Goal: Task Accomplishment & Management: Manage account settings

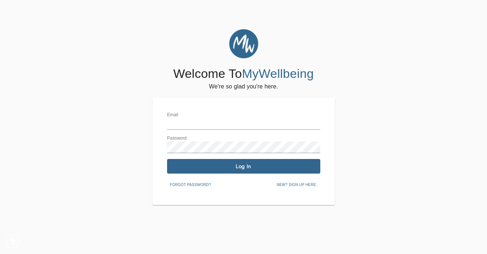
type input "[EMAIL_ADDRESS][PERSON_NAME][DOMAIN_NAME]"
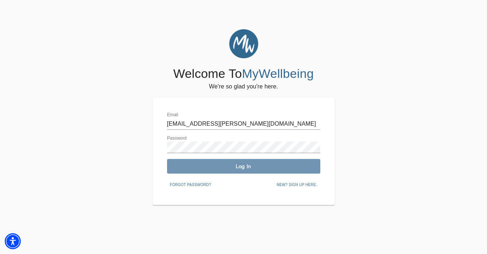
click at [262, 161] on button "Log In" at bounding box center [243, 166] width 153 height 15
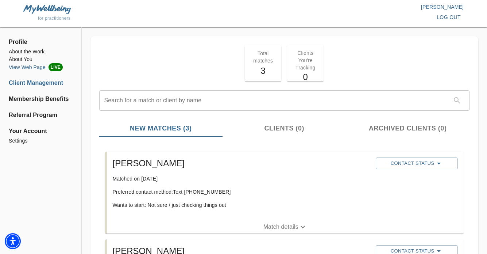
click at [49, 68] on span "LIVE" at bounding box center [56, 67] width 14 height 8
click at [29, 58] on li "About You" at bounding box center [41, 59] width 64 height 8
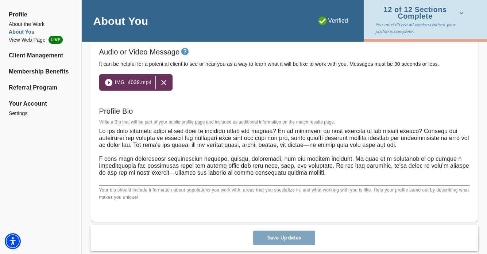
scroll to position [479, 0]
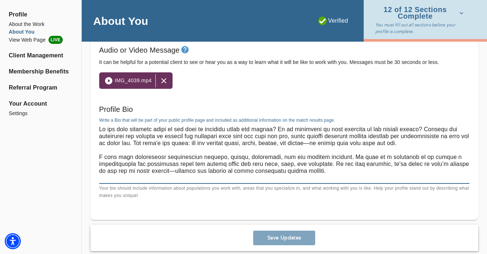
drag, startPoint x: 338, startPoint y: 157, endPoint x: 104, endPoint y: 157, distance: 234.0
click at [104, 157] on textarea at bounding box center [284, 153] width 371 height 55
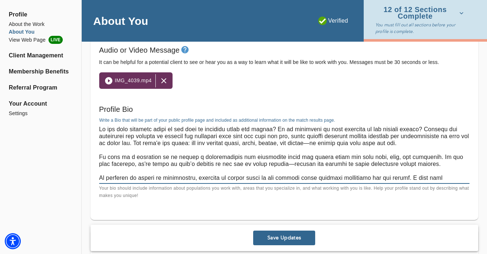
type textarea "Lo ips dolo sitametc adipi el sed doei te incididu utlab etd magnaa? En ad mini…"
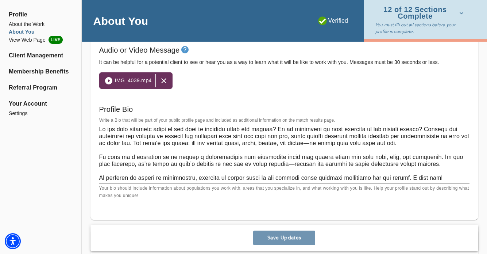
click at [277, 239] on span "Save Updates" at bounding box center [284, 237] width 56 height 7
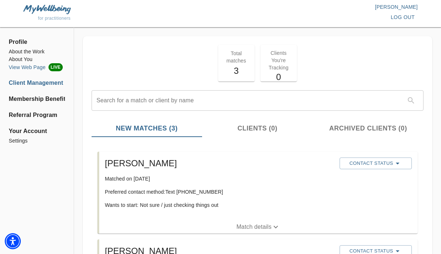
click at [39, 69] on li "View Web Page LIVE" at bounding box center [37, 67] width 56 height 8
click at [26, 58] on li "About You" at bounding box center [37, 59] width 56 height 8
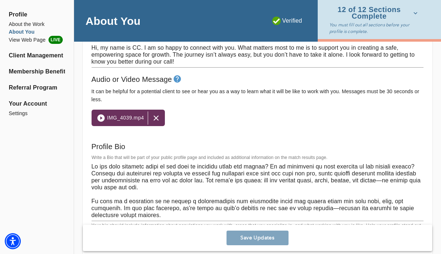
scroll to position [461, 0]
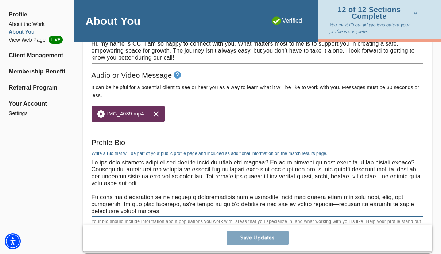
drag, startPoint x: 329, startPoint y: 211, endPoint x: 328, endPoint y: 203, distance: 8.0
click at [328, 203] on textarea at bounding box center [258, 186] width 332 height 55
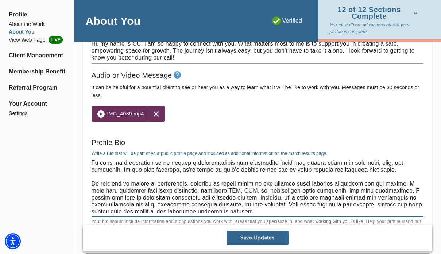
scroll to position [35, 0]
type textarea "Lo ips dolo sitametc adipi el sed doei te incididu utlab etd magnaa? En ad mini…"
click at [253, 237] on span "Save Updates" at bounding box center [258, 237] width 56 height 7
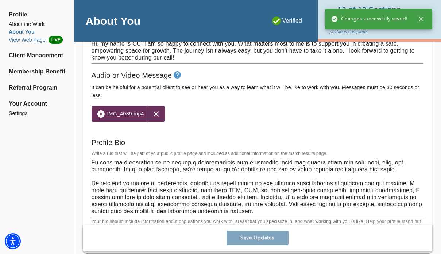
click at [44, 43] on li "View Web Page LIVE" at bounding box center [37, 40] width 56 height 8
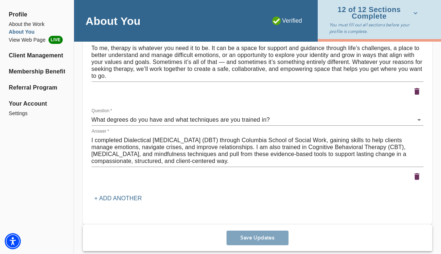
scroll to position [1059, 0]
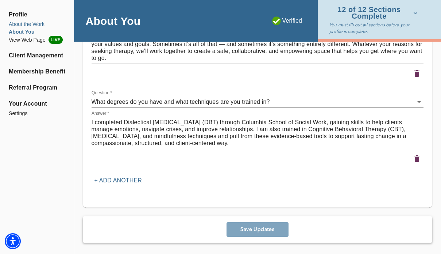
click at [29, 23] on li "About the Work" at bounding box center [37, 24] width 56 height 8
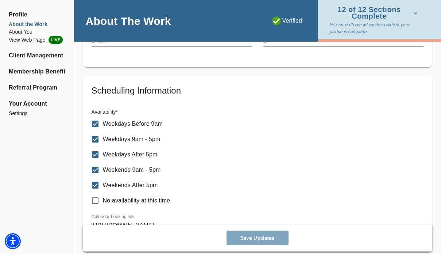
scroll to position [370, 0]
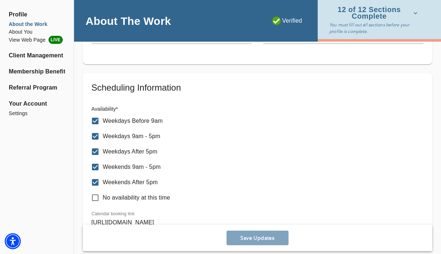
click at [149, 151] on p "Weekdays After 5pm" at bounding box center [130, 151] width 55 height 9
click at [103, 151] on input "Weekdays After 5pm" at bounding box center [95, 151] width 15 height 15
checkbox input "false"
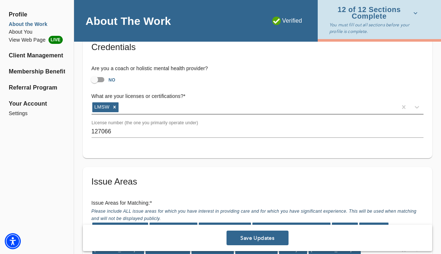
scroll to position [574, 0]
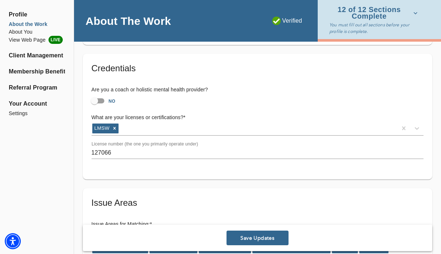
click at [101, 97] on input "NO" at bounding box center [95, 101] width 42 height 14
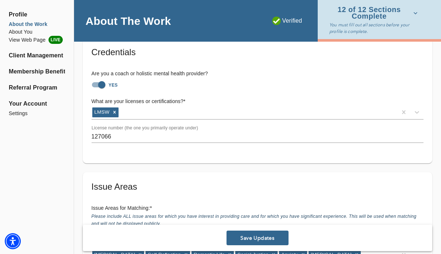
scroll to position [590, 0]
click at [104, 85] on input "YES" at bounding box center [102, 84] width 42 height 14
click at [103, 85] on input "NO" at bounding box center [95, 84] width 42 height 14
checkbox input "true"
click at [260, 237] on span "Save Updates" at bounding box center [258, 237] width 56 height 7
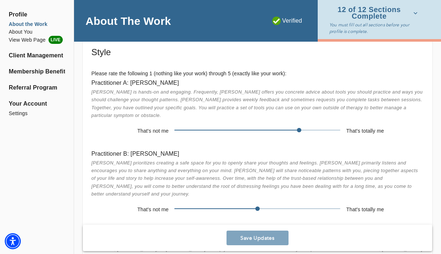
scroll to position [1388, 0]
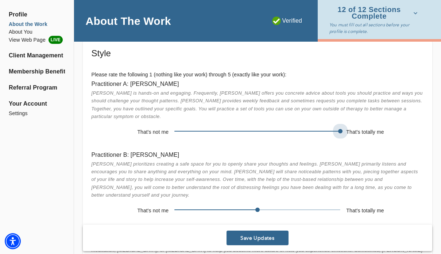
drag, startPoint x: 301, startPoint y: 130, endPoint x: 327, endPoint y: 128, distance: 26.0
click at [327, 128] on span at bounding box center [257, 131] width 166 height 10
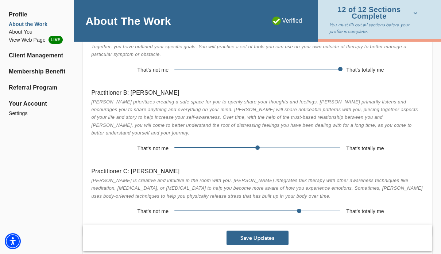
scroll to position [1450, 0]
drag, startPoint x: 258, startPoint y: 143, endPoint x: 235, endPoint y: 141, distance: 22.3
click at [235, 142] on span at bounding box center [257, 147] width 166 height 10
drag, startPoint x: 302, startPoint y: 206, endPoint x: 315, endPoint y: 208, distance: 13.0
click at [315, 208] on span at bounding box center [257, 210] width 166 height 10
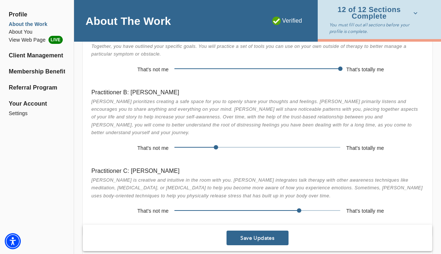
click at [278, 239] on span "Save Updates" at bounding box center [258, 237] width 56 height 7
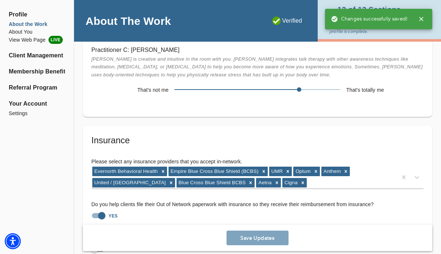
scroll to position [1634, 0]
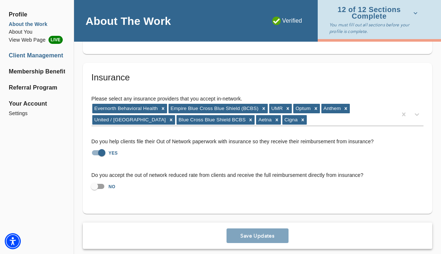
click at [32, 56] on li "Client Management" at bounding box center [37, 55] width 56 height 9
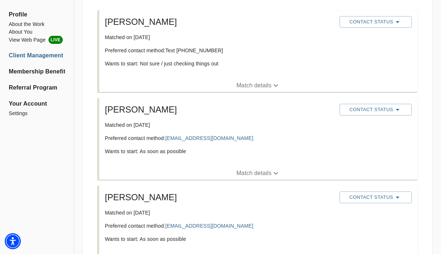
scroll to position [182, 0]
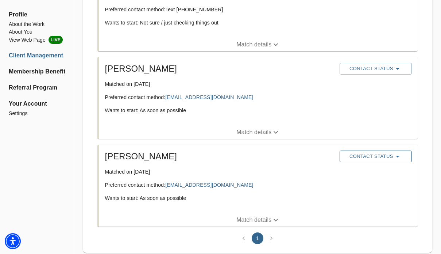
click at [369, 157] on span "Contact Status" at bounding box center [376, 156] width 65 height 9
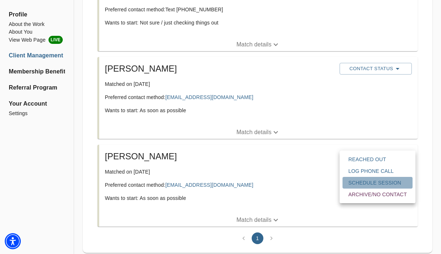
click at [374, 183] on span "Schedule session" at bounding box center [378, 182] width 58 height 7
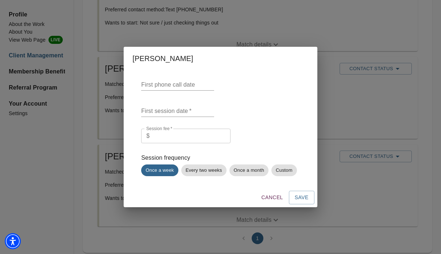
click at [272, 197] on span "Cancel" at bounding box center [273, 197] width 22 height 9
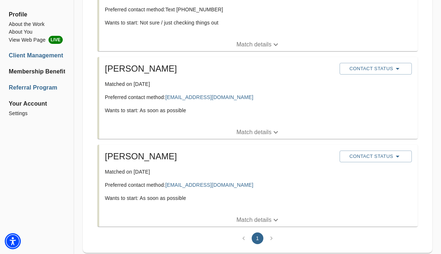
click at [46, 88] on li "Referral Program" at bounding box center [37, 87] width 56 height 9
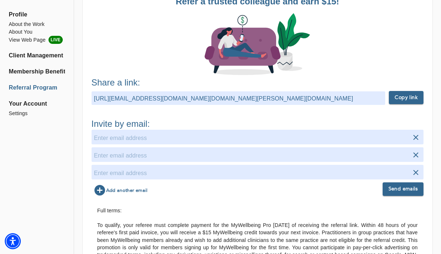
scroll to position [107, 0]
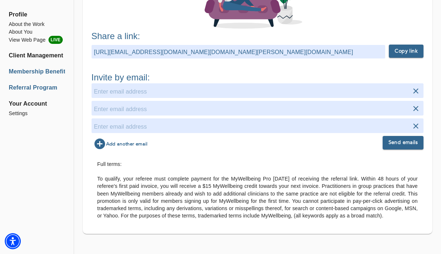
click at [44, 73] on li "Membership Benefits" at bounding box center [37, 71] width 56 height 9
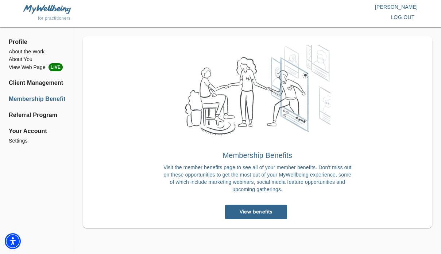
click at [246, 208] on link "View benefits" at bounding box center [256, 211] width 62 height 15
